Goal: Find specific page/section: Find specific page/section

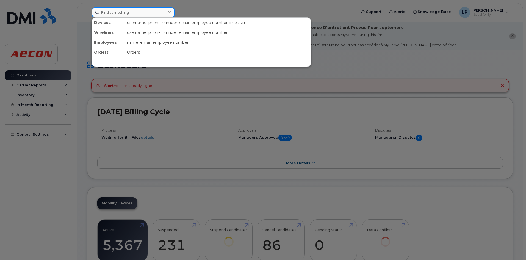
click at [111, 15] on input at bounding box center [133, 12] width 83 height 10
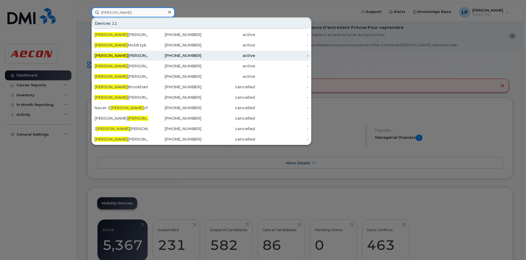
type input "[PERSON_NAME]"
click at [122, 55] on div "[PERSON_NAME]" at bounding box center [122, 55] width 54 height 5
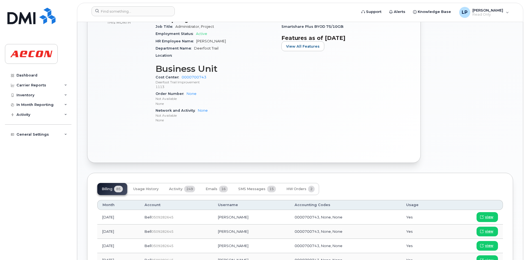
scroll to position [275, 0]
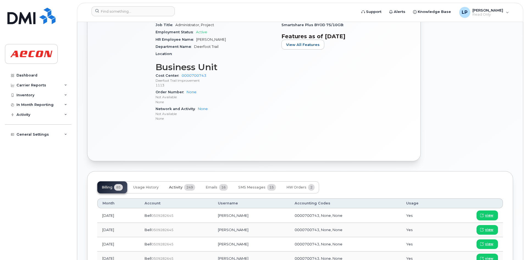
click at [182, 187] on span "Activity" at bounding box center [175, 187] width 13 height 4
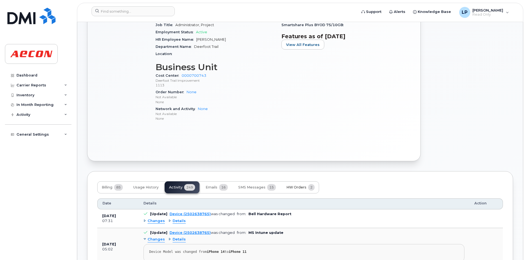
click at [288, 184] on button "HW Orders 2" at bounding box center [300, 187] width 37 height 12
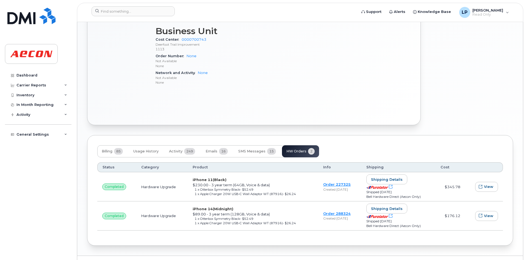
scroll to position [324, 0]
